Goal: Task Accomplishment & Management: Complete application form

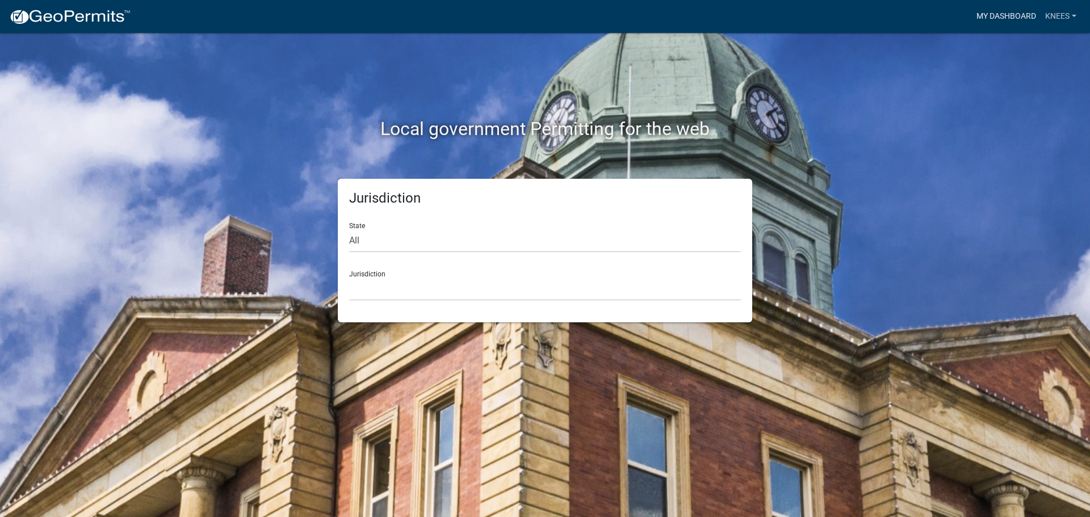
click at [997, 12] on link "My Dashboard" at bounding box center [1006, 17] width 69 height 22
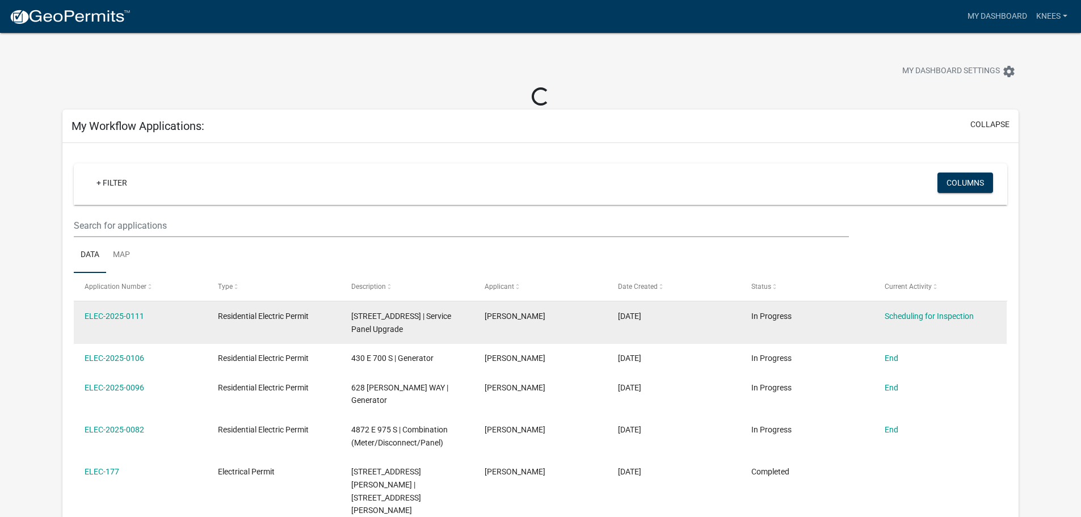
click at [94, 310] on div "ELEC-2025-0111" at bounding box center [140, 316] width 111 height 13
click at [99, 314] on link "ELEC-2025-0111" at bounding box center [115, 316] width 60 height 9
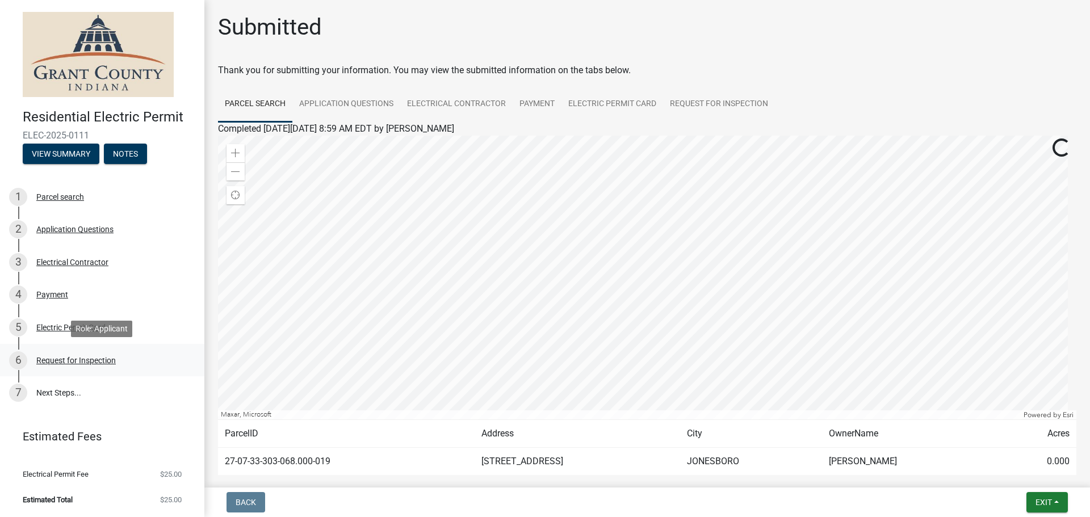
click at [95, 364] on div "Request for Inspection" at bounding box center [75, 361] width 79 height 8
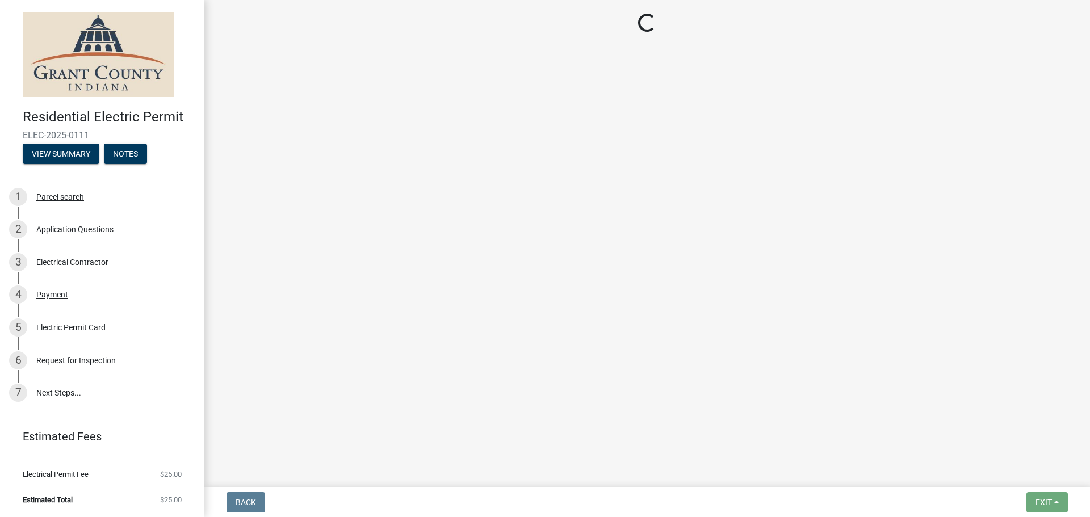
select select "49101b90-ec6f-4600-869b-82a4ca12f2b9"
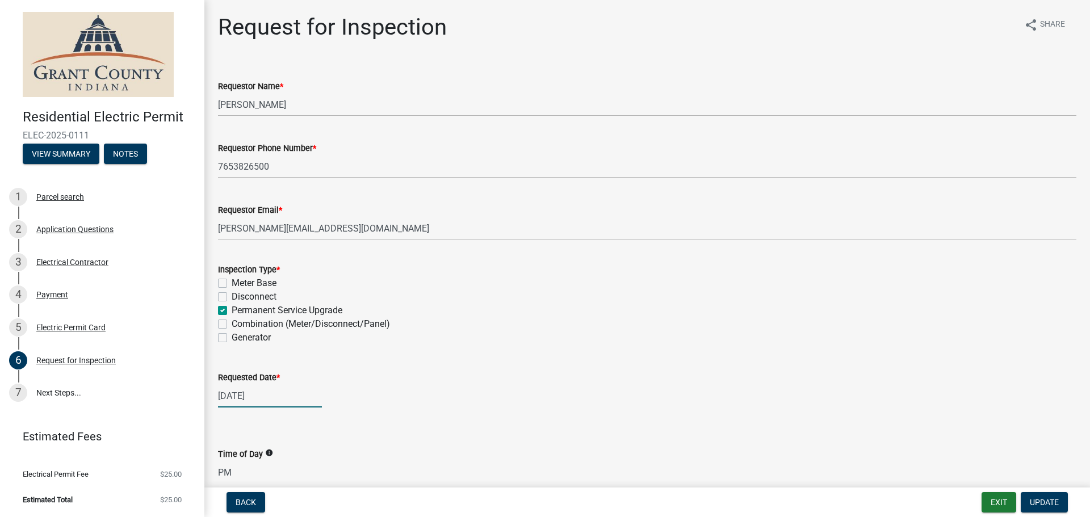
click at [263, 406] on div "[DATE]" at bounding box center [270, 395] width 104 height 23
select select "9"
select select "2025"
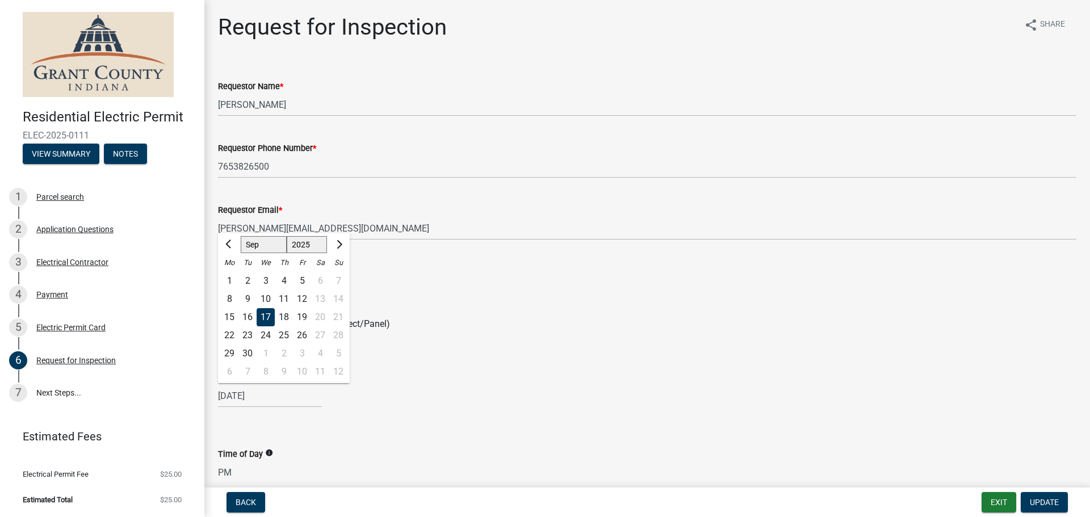
click at [282, 322] on div "18" at bounding box center [284, 317] width 18 height 18
type input "[DATE]"
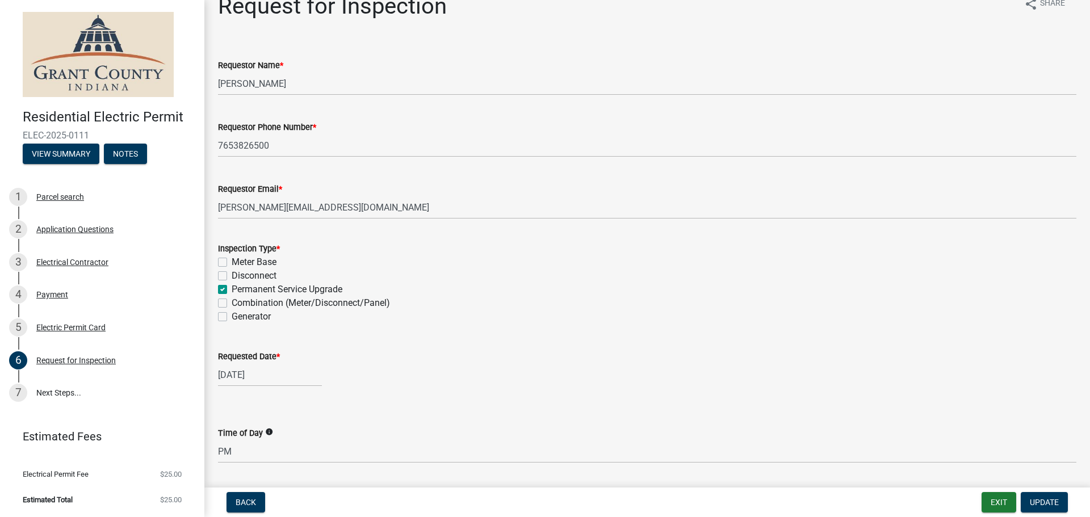
scroll to position [38, 0]
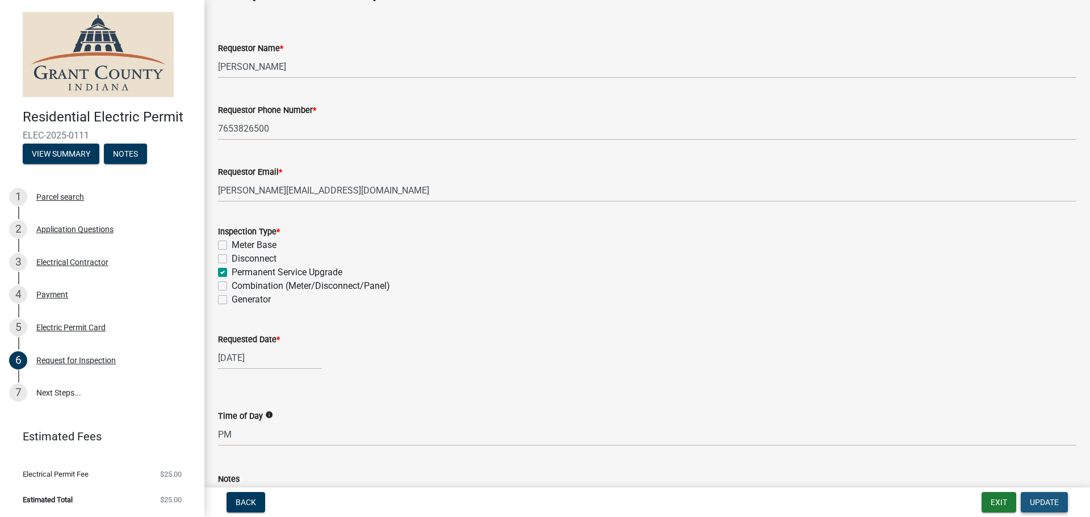
click at [1038, 493] on button "Update" at bounding box center [1044, 502] width 47 height 20
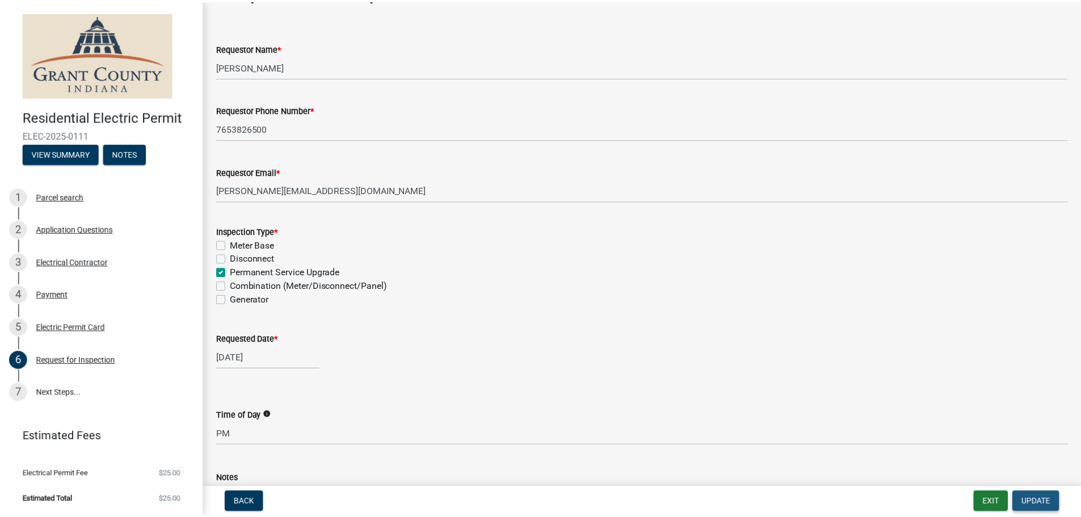
scroll to position [0, 0]
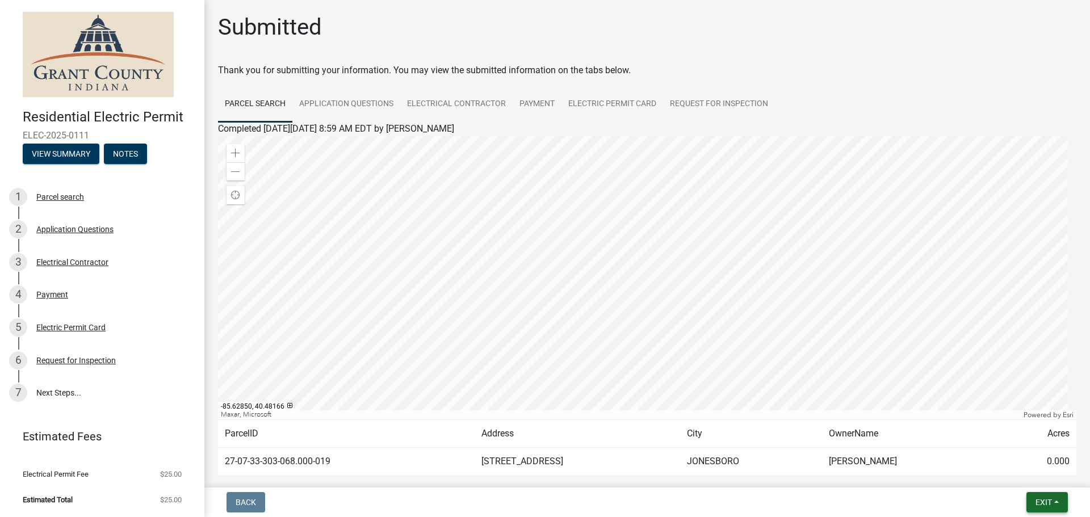
click at [1049, 501] on span "Exit" at bounding box center [1043, 502] width 16 height 9
click at [1026, 462] on button "Save & Exit" at bounding box center [1022, 472] width 91 height 27
